Goal: Transaction & Acquisition: Purchase product/service

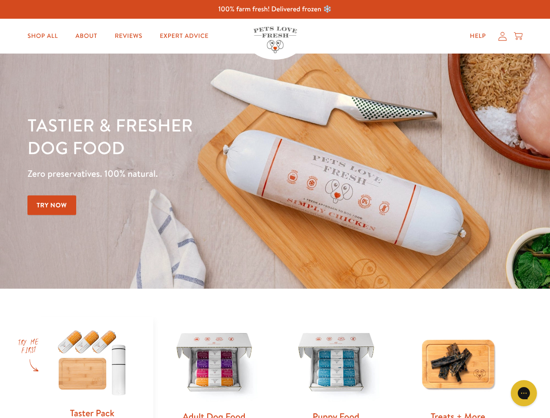
click at [275, 209] on div "Tastier & fresher dog food Zero preservatives. 100% natural. Try Now" at bounding box center [192, 171] width 330 height 115
click at [524, 394] on icon "Gorgias live chat" at bounding box center [524, 393] width 8 height 8
